Goal: Information Seeking & Learning: Check status

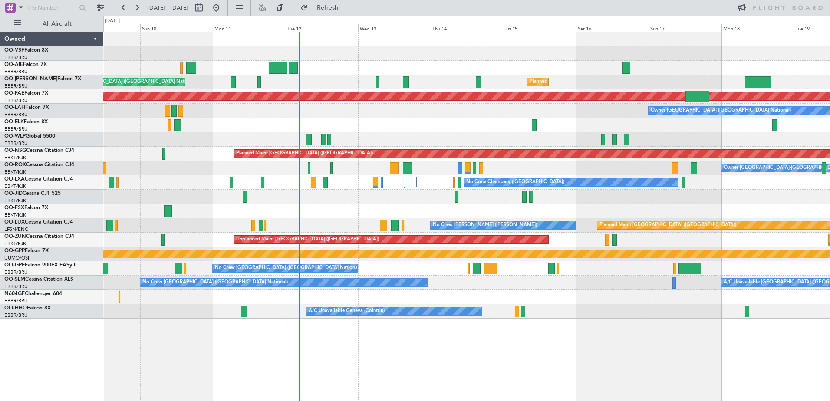
click at [399, 121] on div "Planned Maint [GEOGRAPHIC_DATA] ([GEOGRAPHIC_DATA] National) Unplanned Maint [G…" at bounding box center [466, 175] width 727 height 287
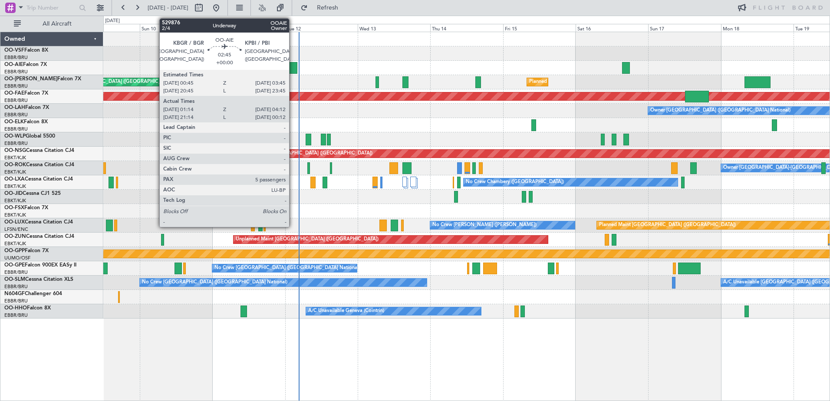
click at [293, 66] on div at bounding box center [292, 68] width 9 height 12
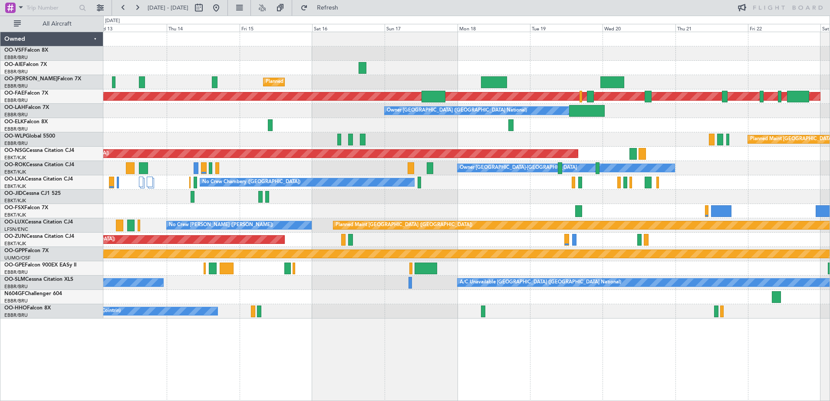
click at [305, 75] on div at bounding box center [466, 68] width 727 height 14
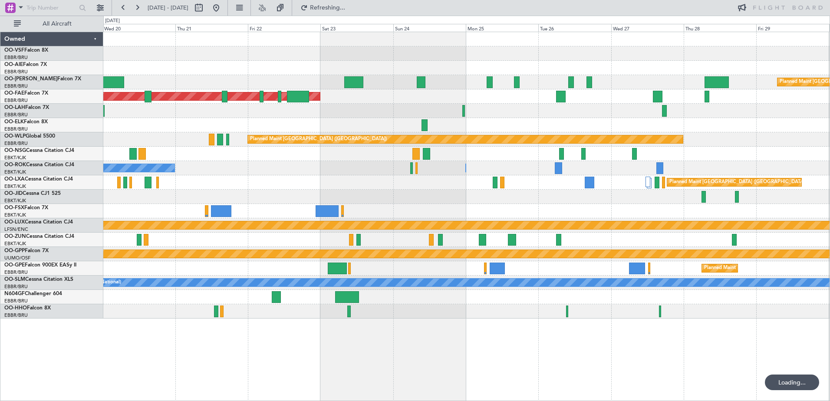
click at [309, 70] on div at bounding box center [466, 68] width 727 height 14
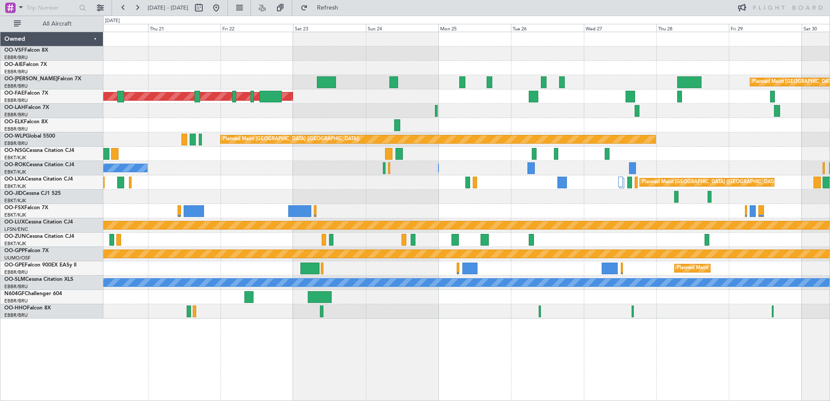
click at [768, 53] on div at bounding box center [466, 53] width 727 height 14
